Goal: Check status: Check status

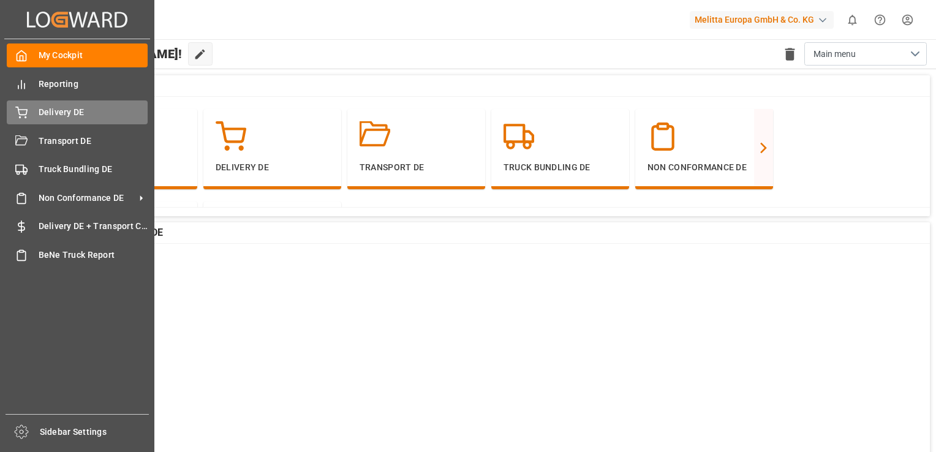
click at [76, 115] on span "Delivery DE" at bounding box center [94, 112] width 110 height 13
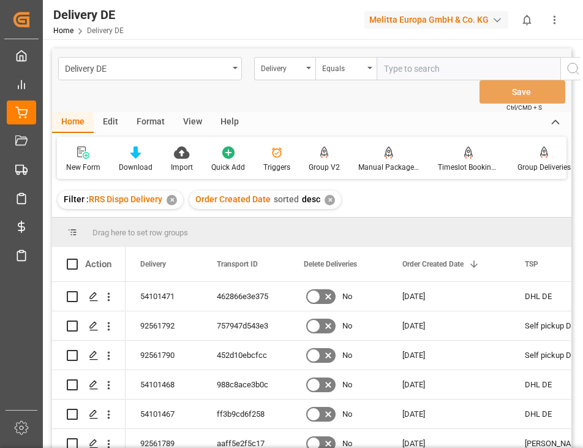
click at [412, 67] on input "text" at bounding box center [469, 68] width 184 height 23
type input "92106863"
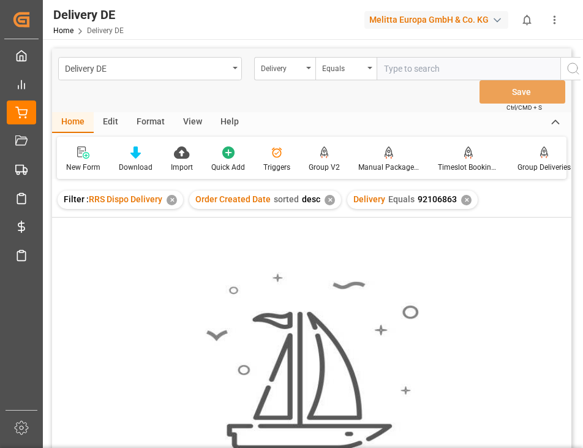
click at [463, 200] on div "✕" at bounding box center [466, 200] width 10 height 10
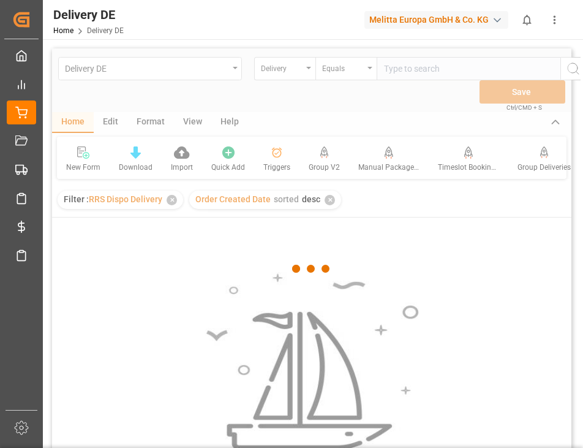
click at [409, 70] on div at bounding box center [311, 268] width 519 height 440
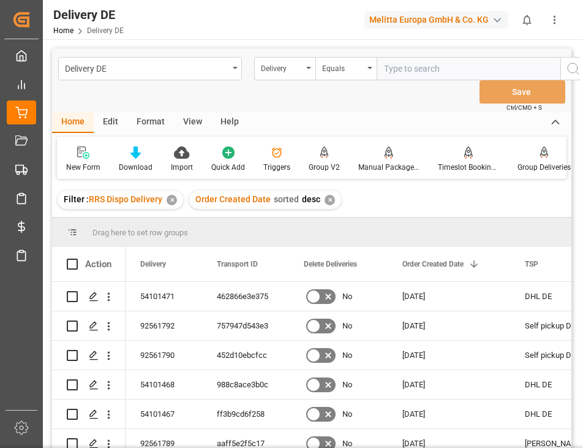
click at [409, 70] on input "text" at bounding box center [469, 68] width 184 height 23
type input "92406864"
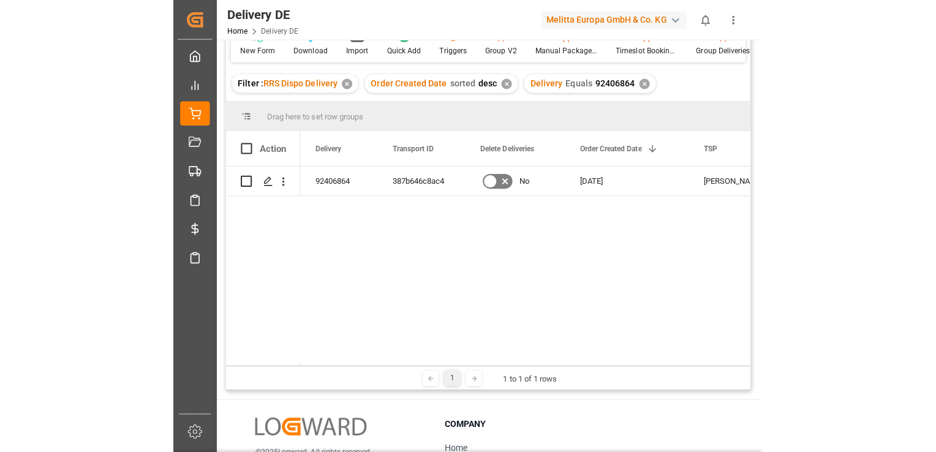
scroll to position [123, 0]
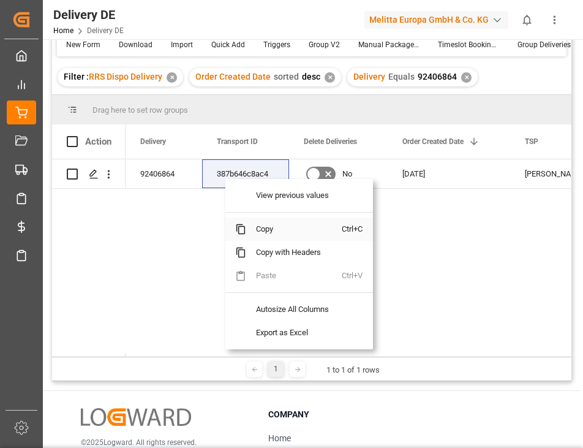
click at [290, 232] on span "Copy" at bounding box center [294, 228] width 96 height 23
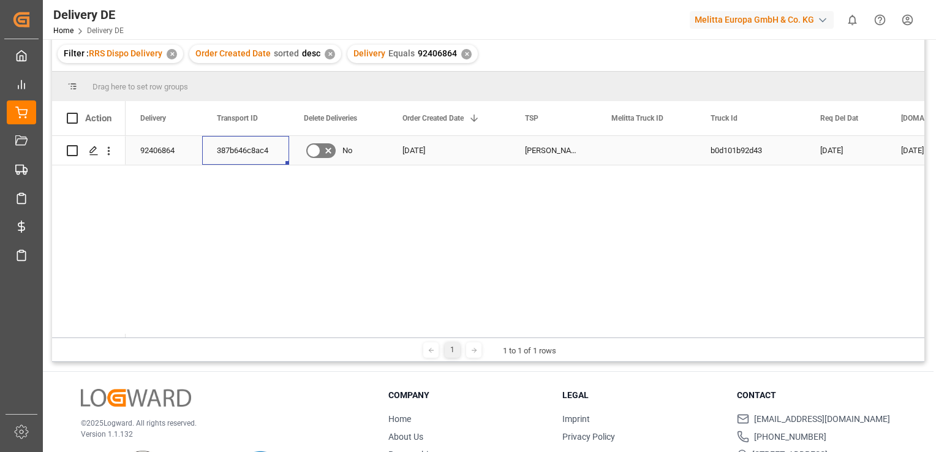
scroll to position [0, 0]
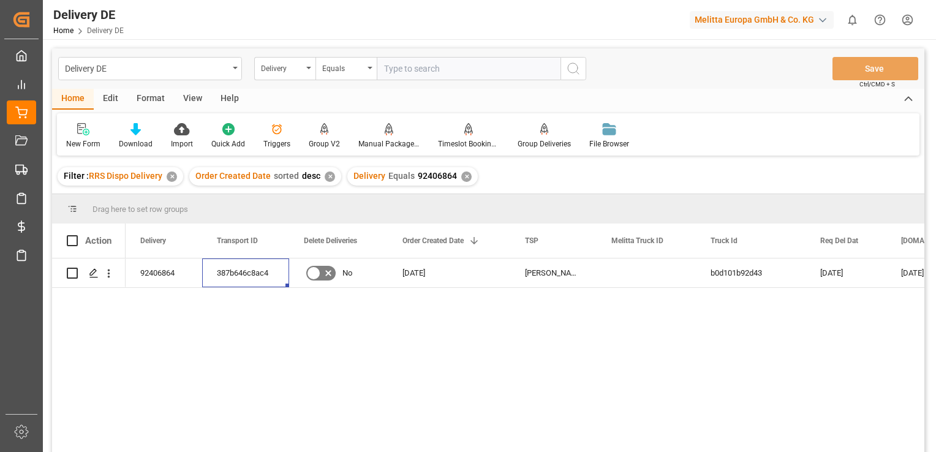
click at [467, 178] on div "✕" at bounding box center [466, 177] width 10 height 10
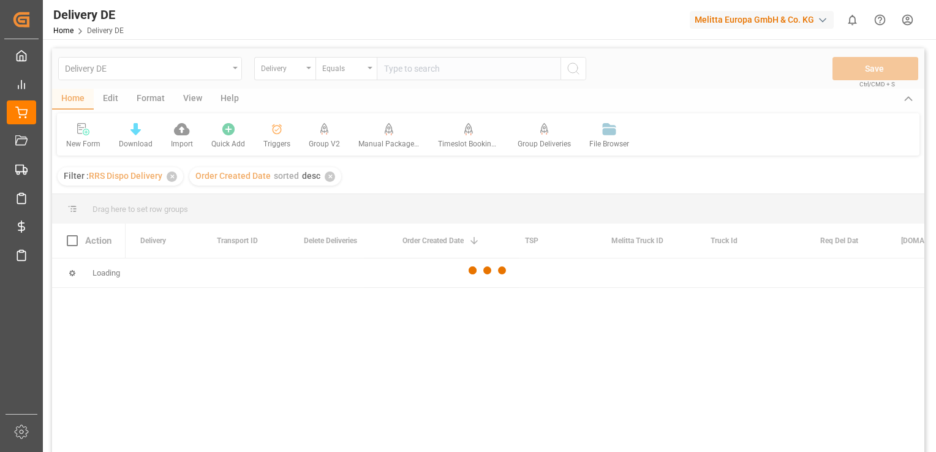
click at [301, 67] on div at bounding box center [488, 270] width 872 height 445
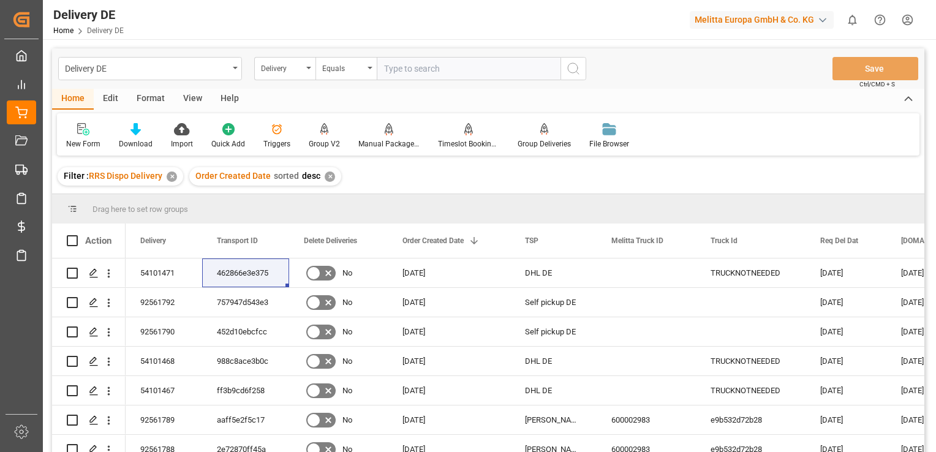
click at [301, 67] on div "Delivery" at bounding box center [282, 67] width 42 height 14
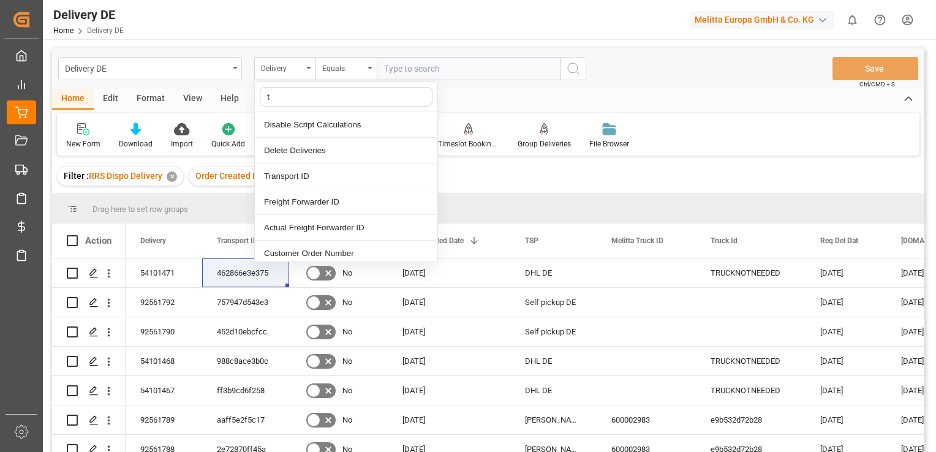
type input "tr"
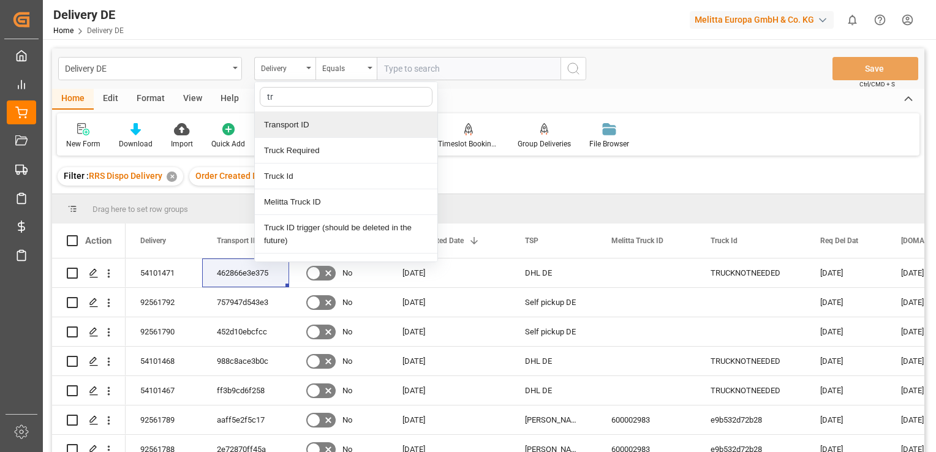
click at [304, 129] on div "Transport ID" at bounding box center [346, 125] width 183 height 26
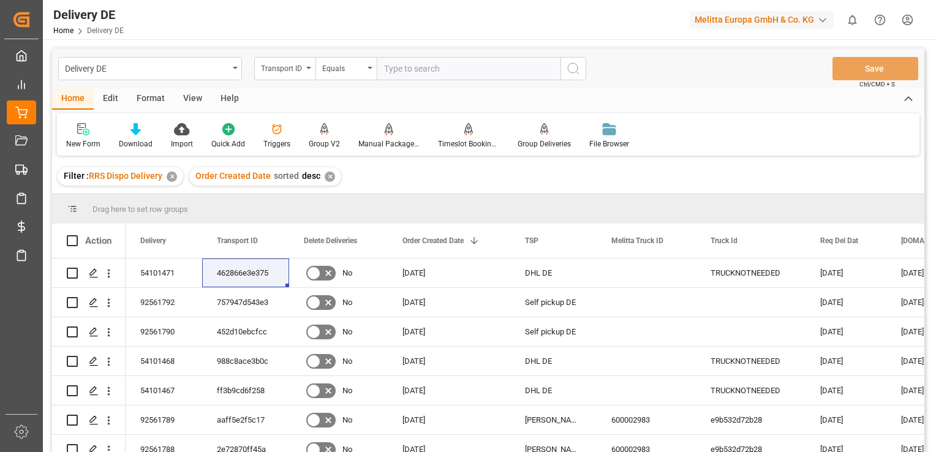
click at [415, 63] on input "text" at bounding box center [469, 68] width 184 height 23
paste input "387b646c8ac4"
type input "387b646c8ac4"
click at [578, 70] on icon "search button" at bounding box center [573, 68] width 15 height 15
